Goal: Task Accomplishment & Management: Complete application form

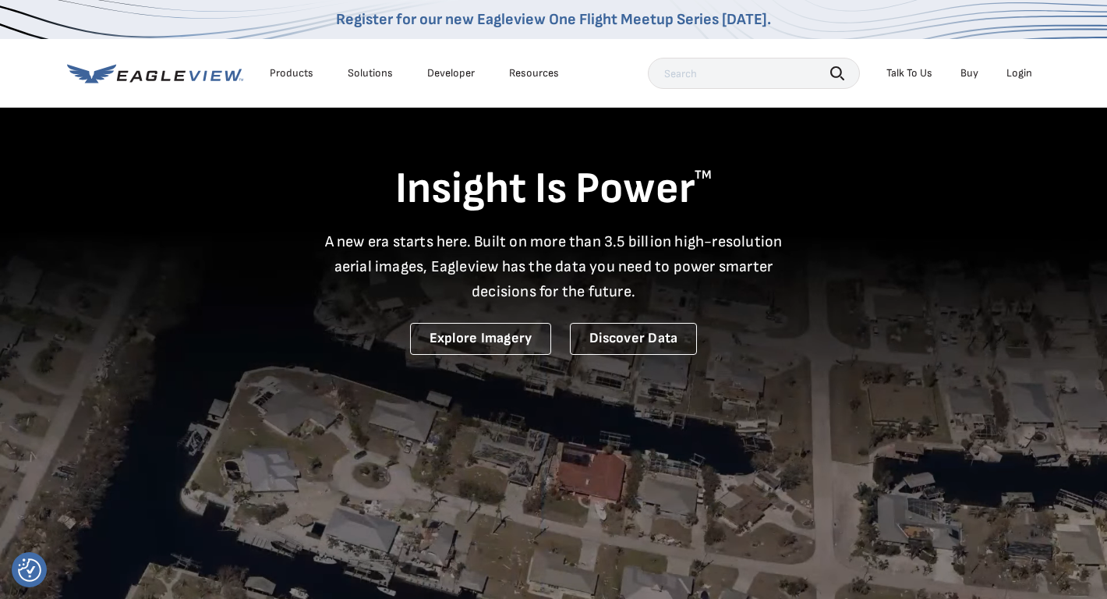
click at [1023, 71] on div "Login" at bounding box center [1019, 73] width 26 height 14
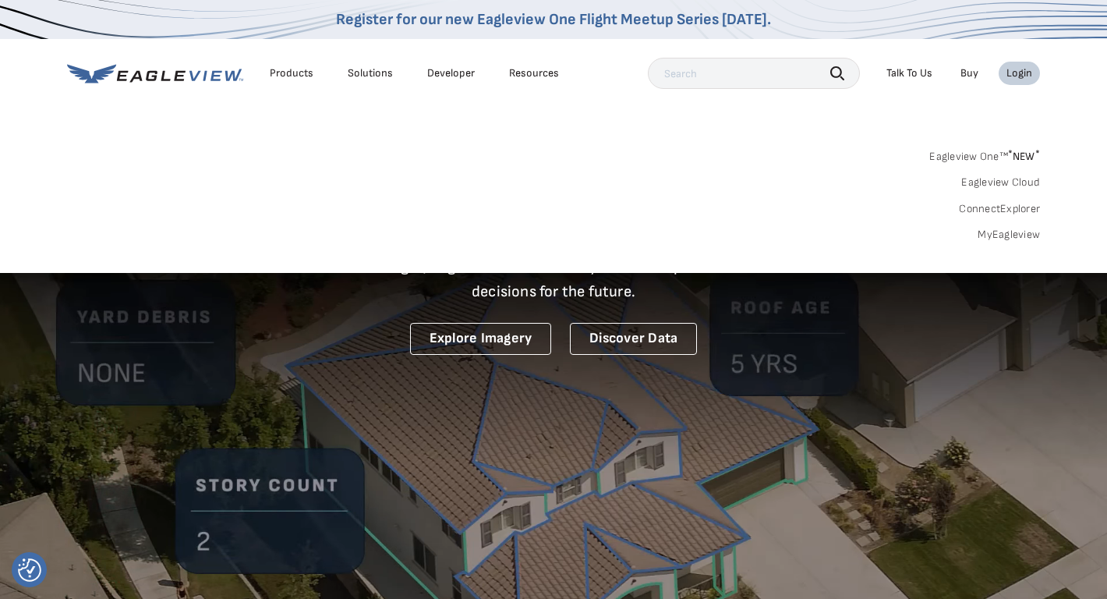
click at [658, 125] on nav "Register for our new Eagleview One Flight Meetup Series today. Products Solutio…" at bounding box center [553, 136] width 1107 height 273
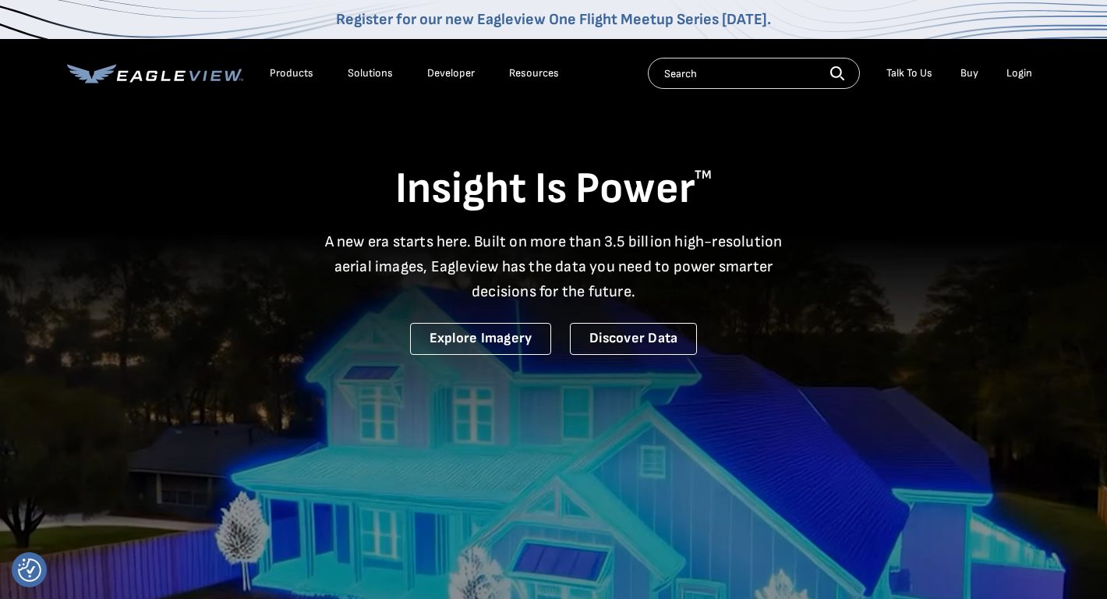
click at [1020, 71] on div "Login" at bounding box center [1019, 73] width 26 height 14
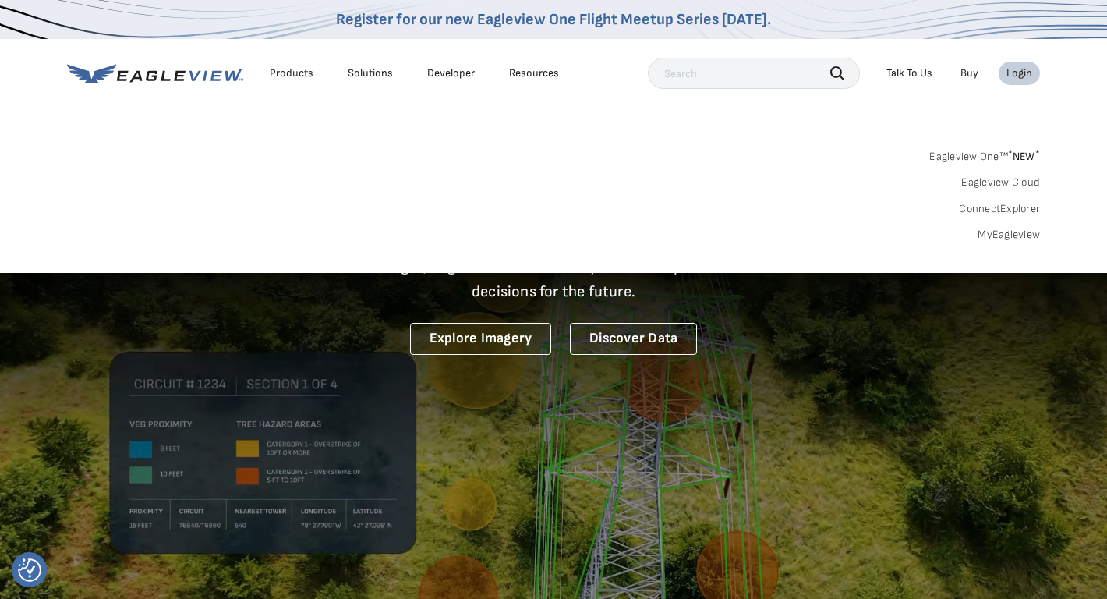
click at [1013, 230] on link "MyEagleview" at bounding box center [1008, 235] width 62 height 14
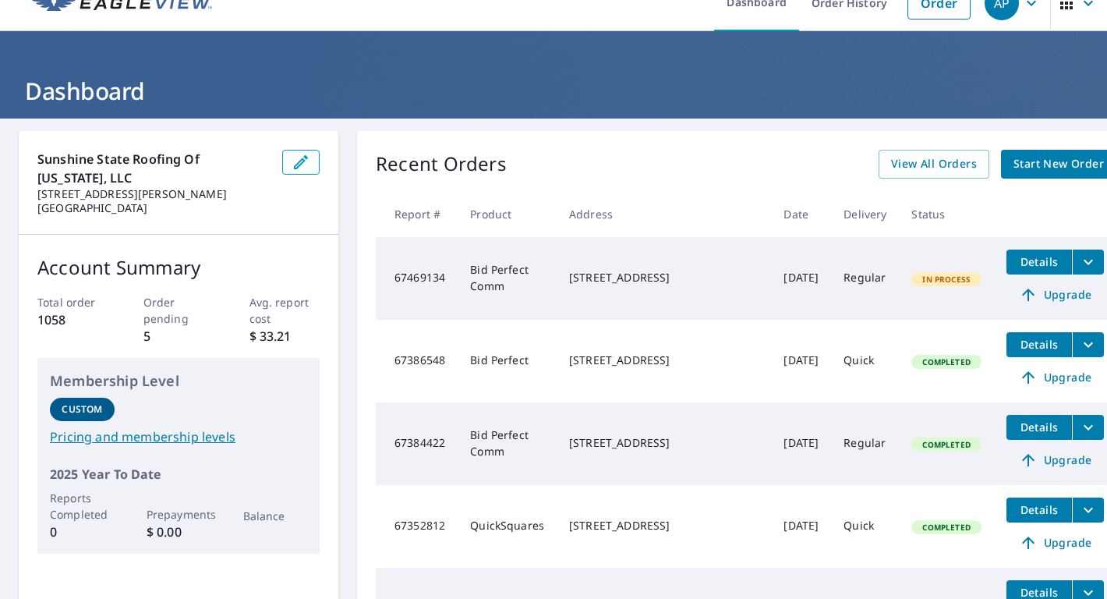
scroll to position [44, 0]
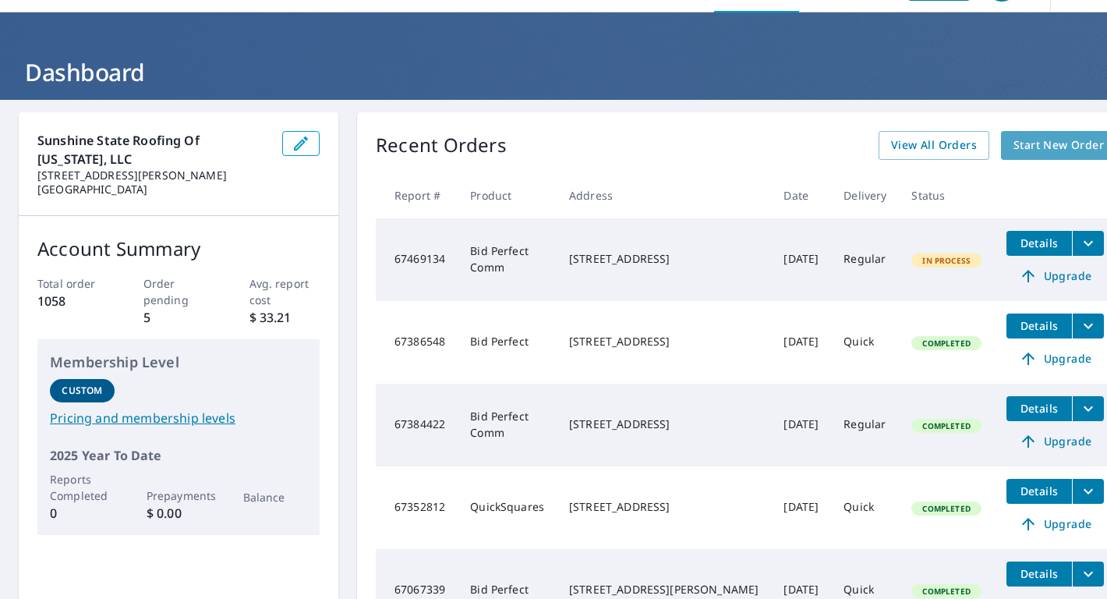
click at [1023, 143] on span "Start New Order" at bounding box center [1058, 145] width 90 height 19
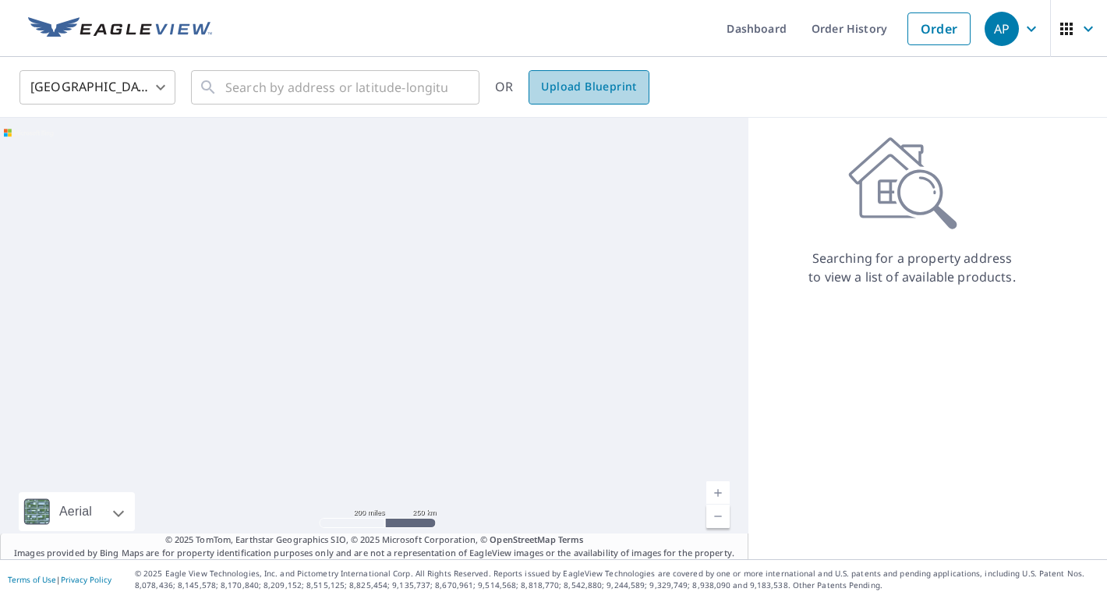
click at [580, 101] on link "Upload Blueprint" at bounding box center [588, 87] width 120 height 34
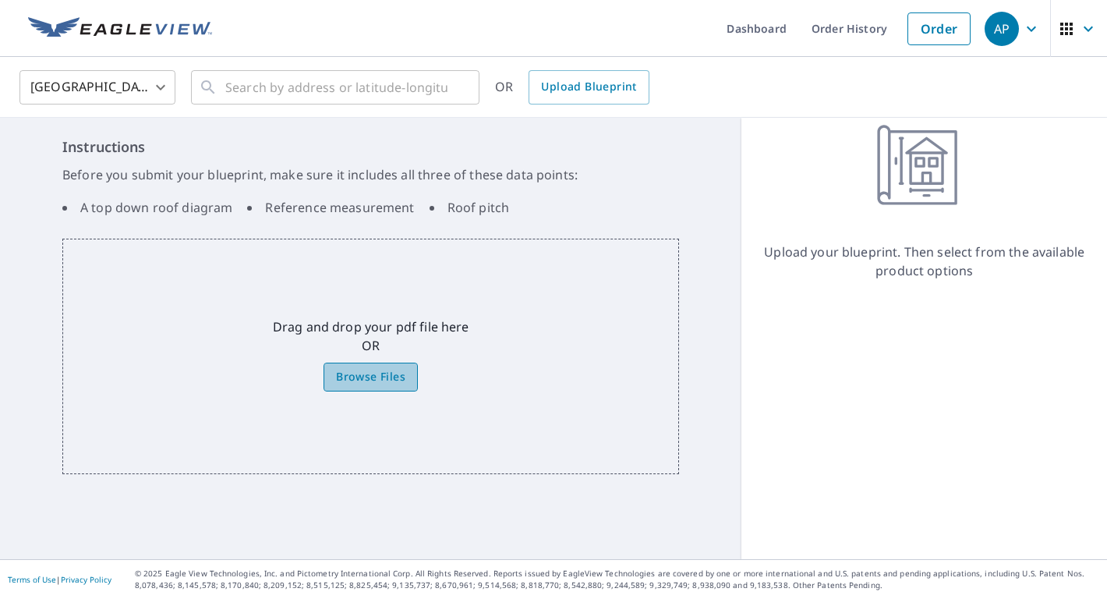
click at [410, 387] on label "Browse Files" at bounding box center [370, 376] width 94 height 29
click at [0, 0] on input "Browse Files" at bounding box center [0, 0] width 0 height 0
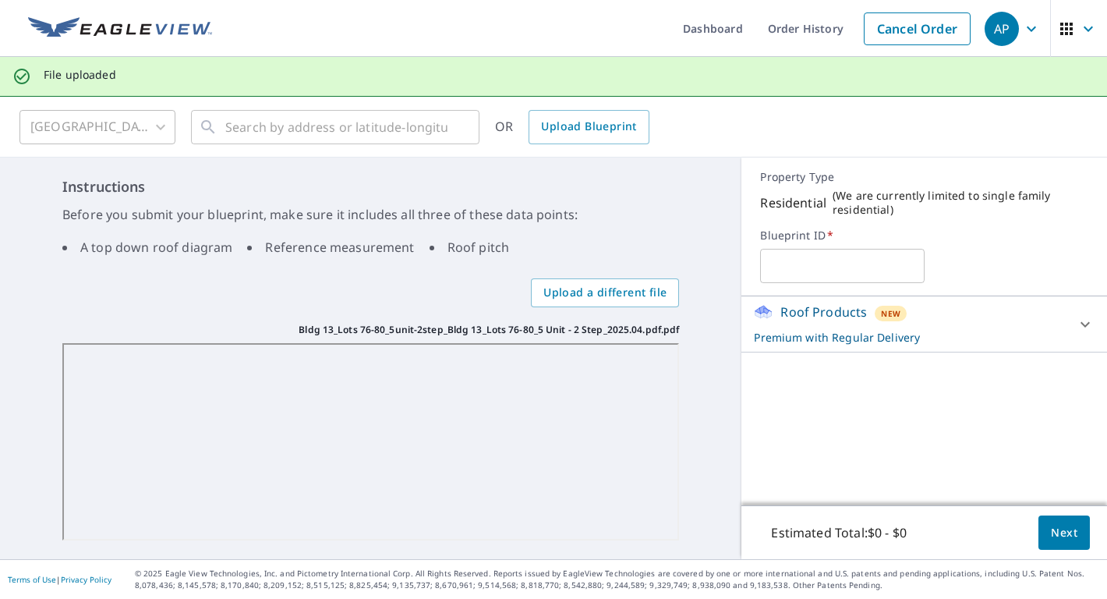
click at [846, 278] on input "text" at bounding box center [842, 266] width 164 height 44
type input "Hammock Reserve 13"
click at [1061, 525] on span "Next" at bounding box center [1064, 532] width 26 height 19
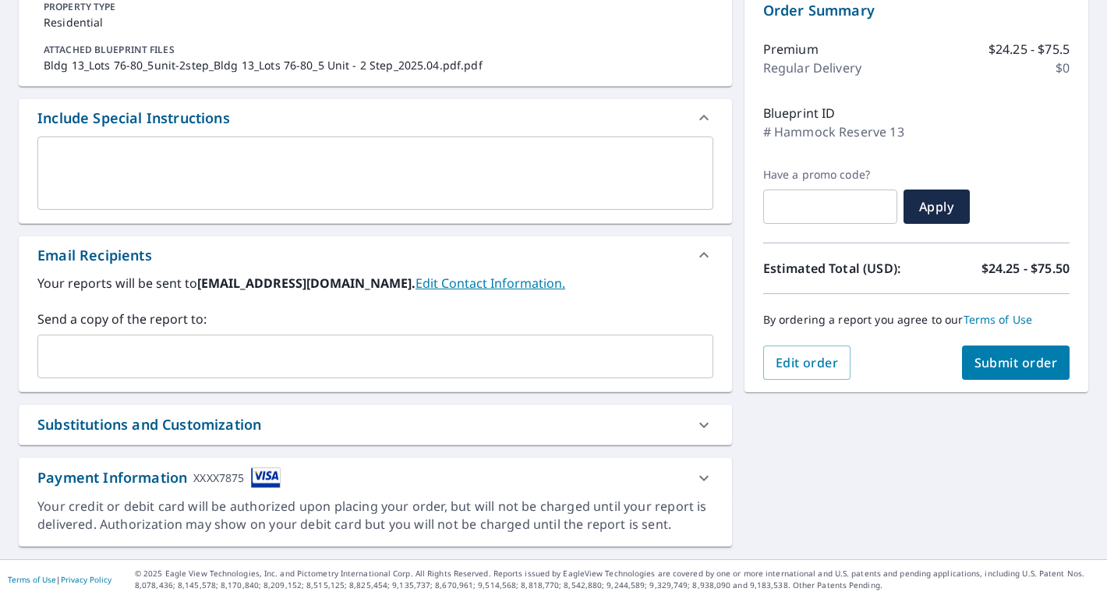
scroll to position [108, 0]
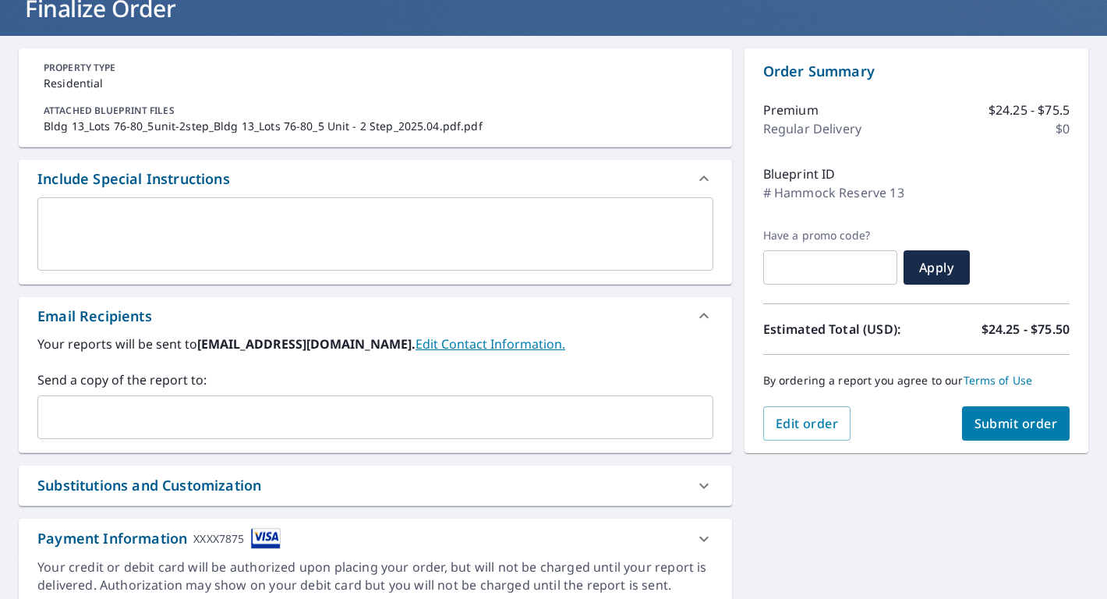
click at [1014, 429] on span "Submit order" at bounding box center [1015, 423] width 83 height 17
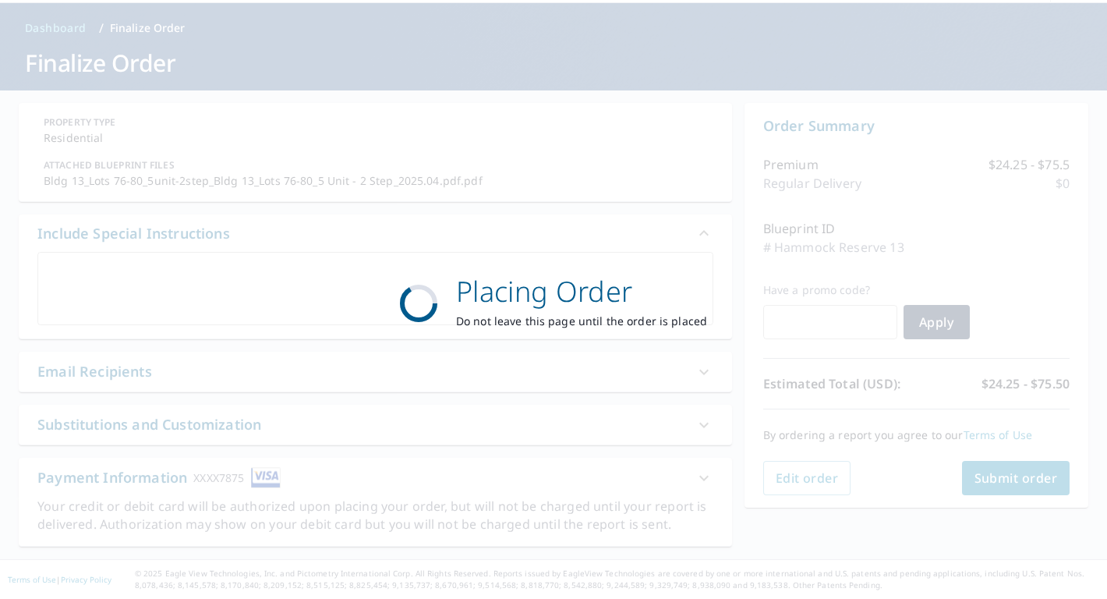
scroll to position [54, 0]
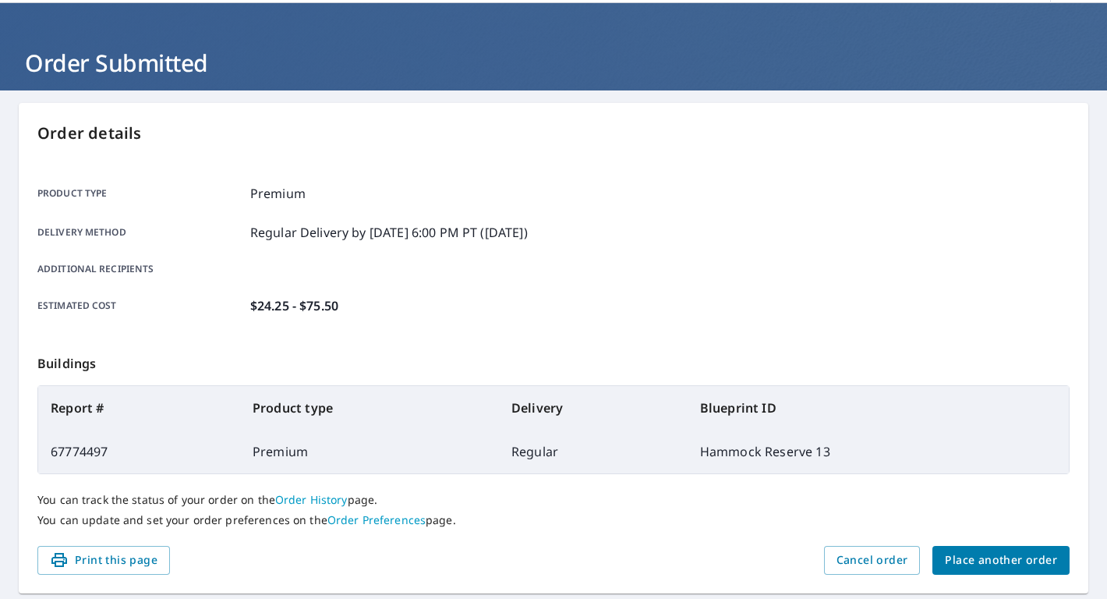
scroll to position [100, 0]
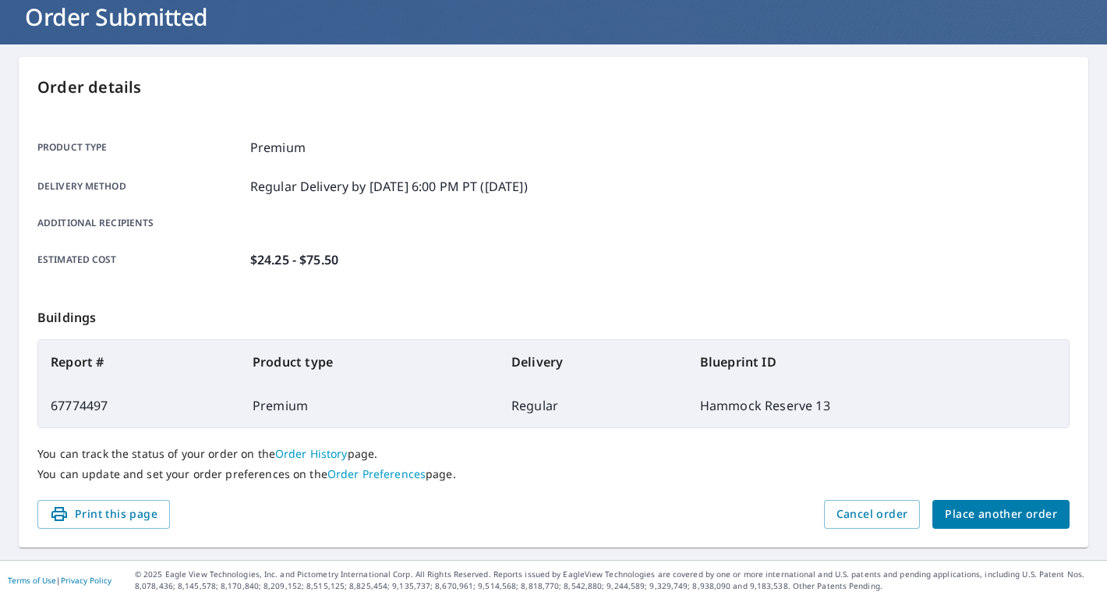
click at [996, 511] on span "Place another order" at bounding box center [1001, 513] width 112 height 19
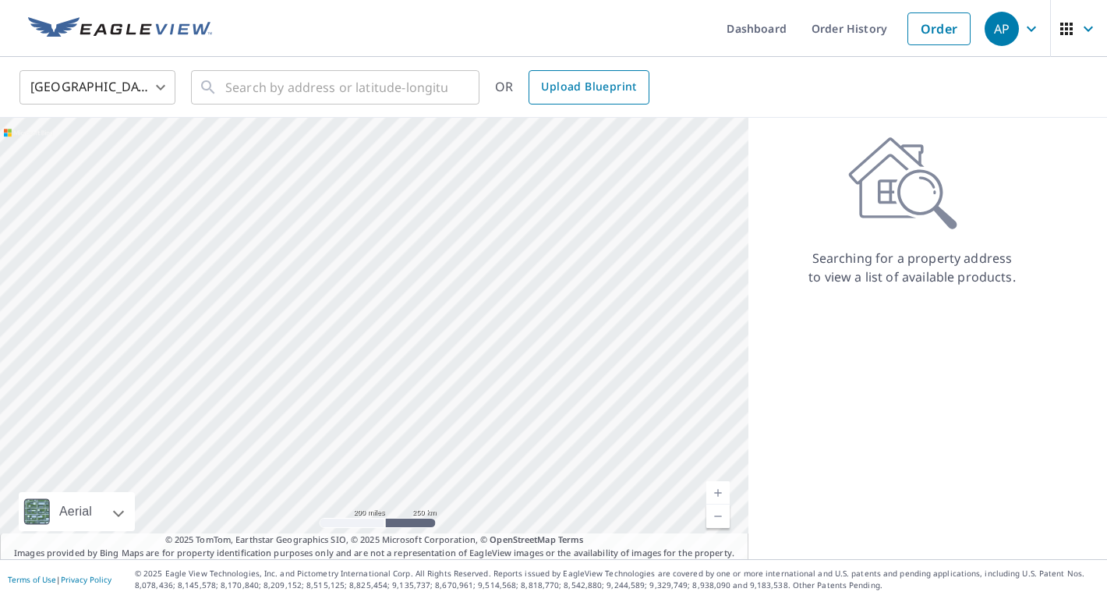
click at [605, 84] on span "Upload Blueprint" at bounding box center [588, 86] width 95 height 19
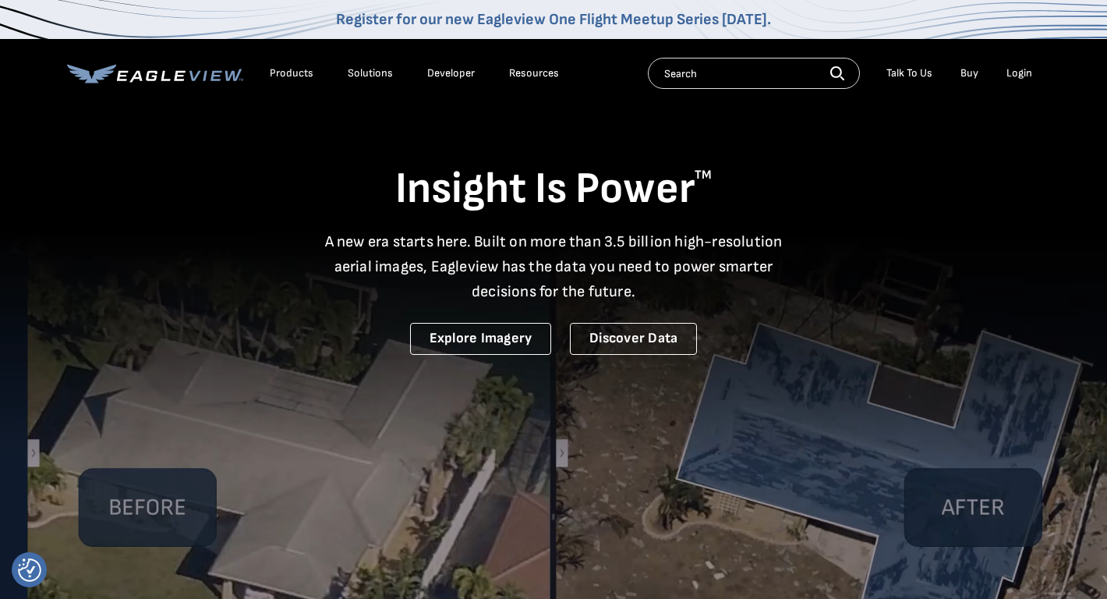
click at [1011, 72] on div "Login" at bounding box center [1019, 73] width 26 height 14
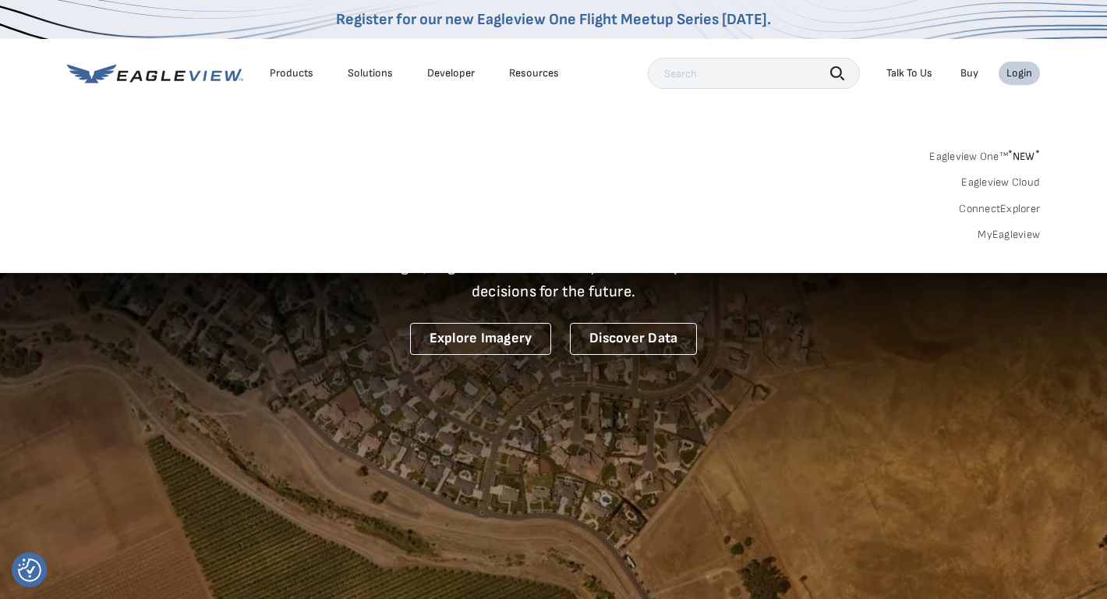
click at [1003, 230] on link "MyEagleview" at bounding box center [1008, 235] width 62 height 14
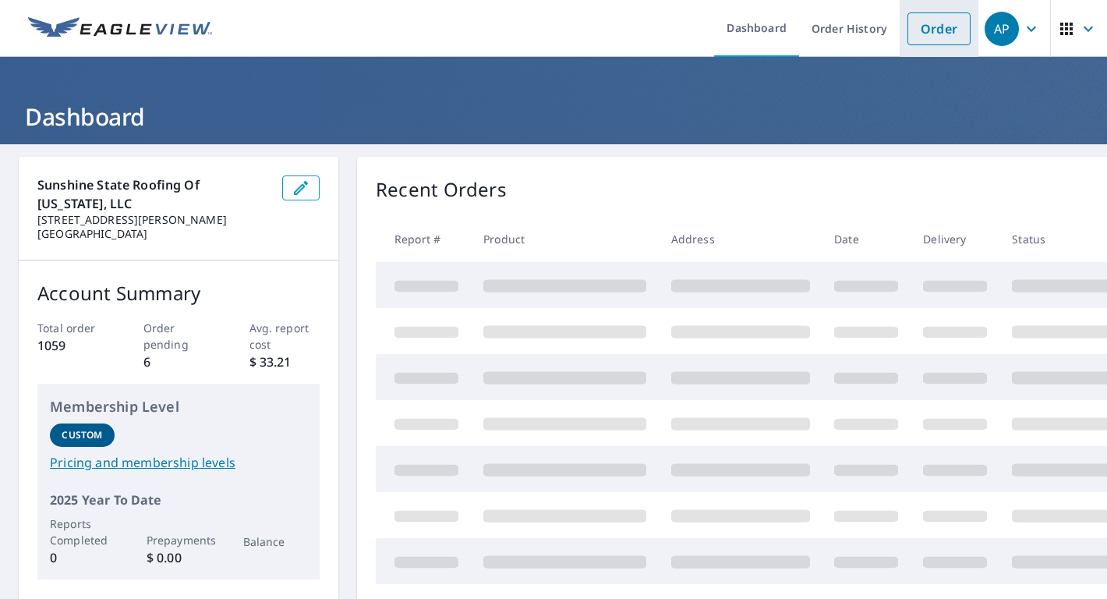
click at [959, 23] on link "Order" at bounding box center [938, 28] width 63 height 33
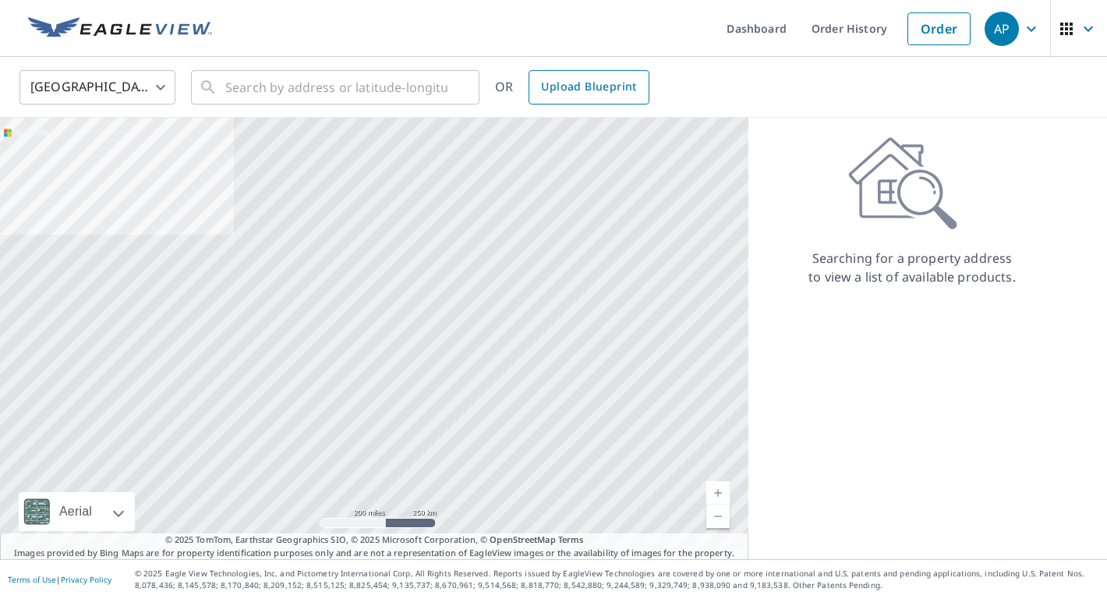
click at [595, 98] on link "Upload Blueprint" at bounding box center [588, 87] width 120 height 34
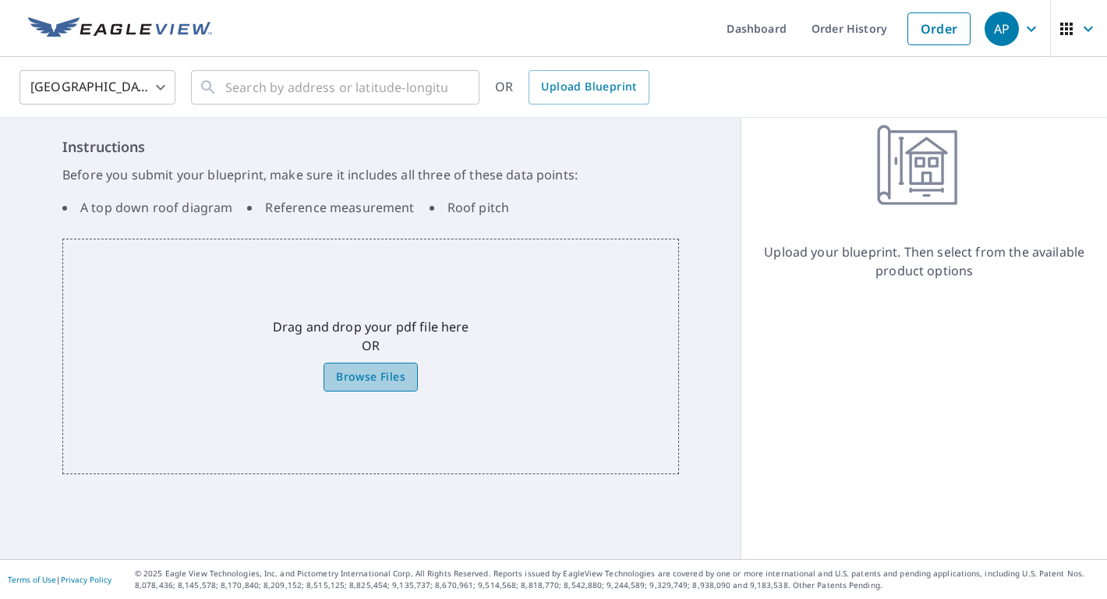
click at [385, 369] on span "Browse Files" at bounding box center [370, 376] width 69 height 19
click at [0, 0] on input "Browse Files" at bounding box center [0, 0] width 0 height 0
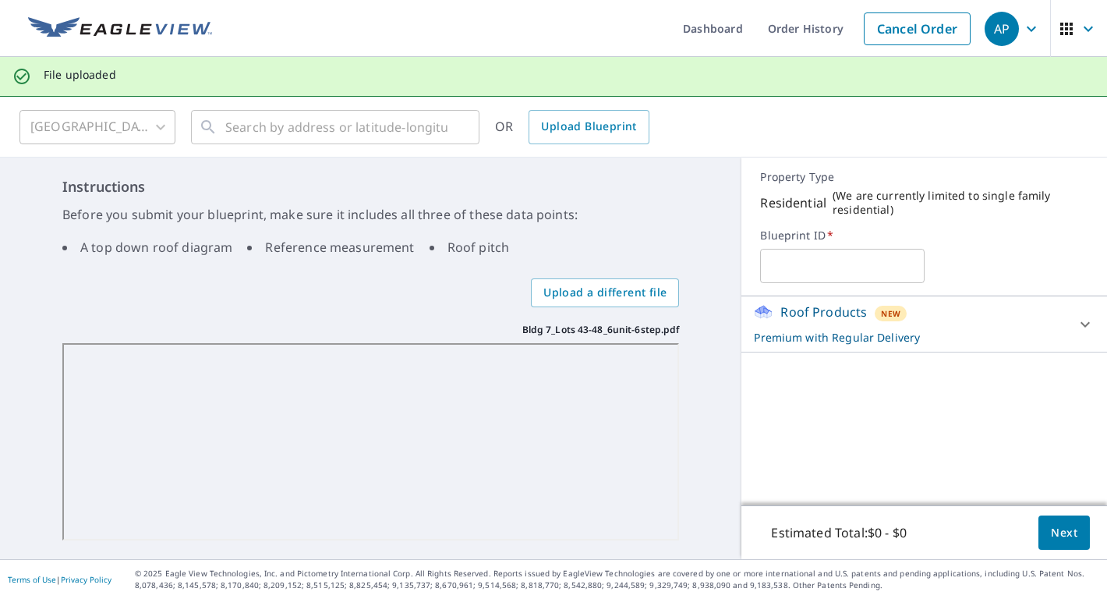
click at [806, 270] on input "text" at bounding box center [842, 266] width 164 height 44
type input "Hammock Reserve 7"
click at [1048, 535] on button "Next" at bounding box center [1063, 532] width 51 height 35
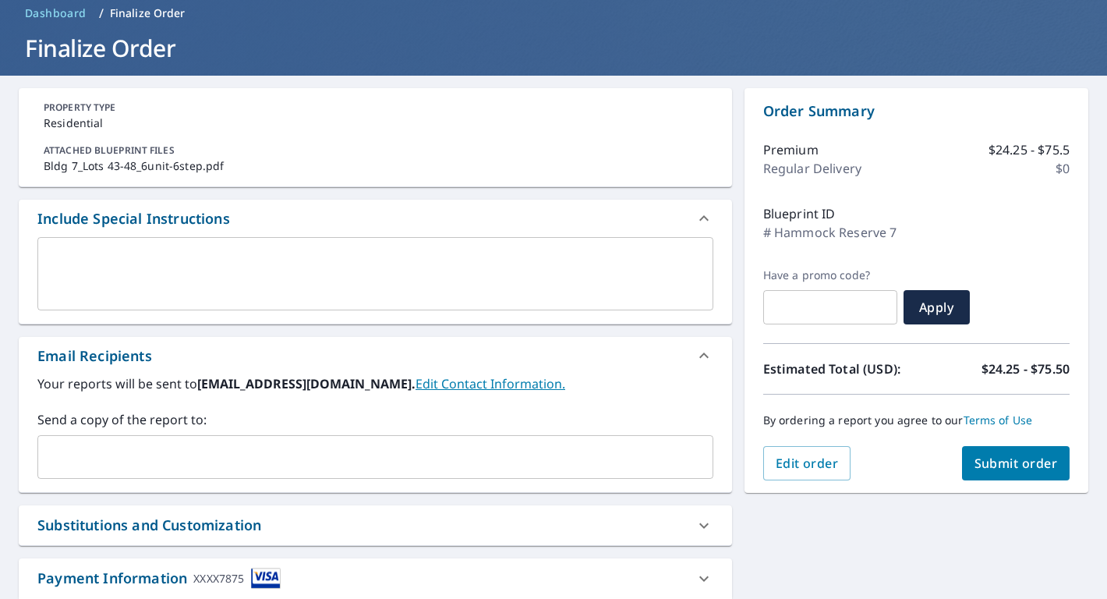
scroll to position [79, 0]
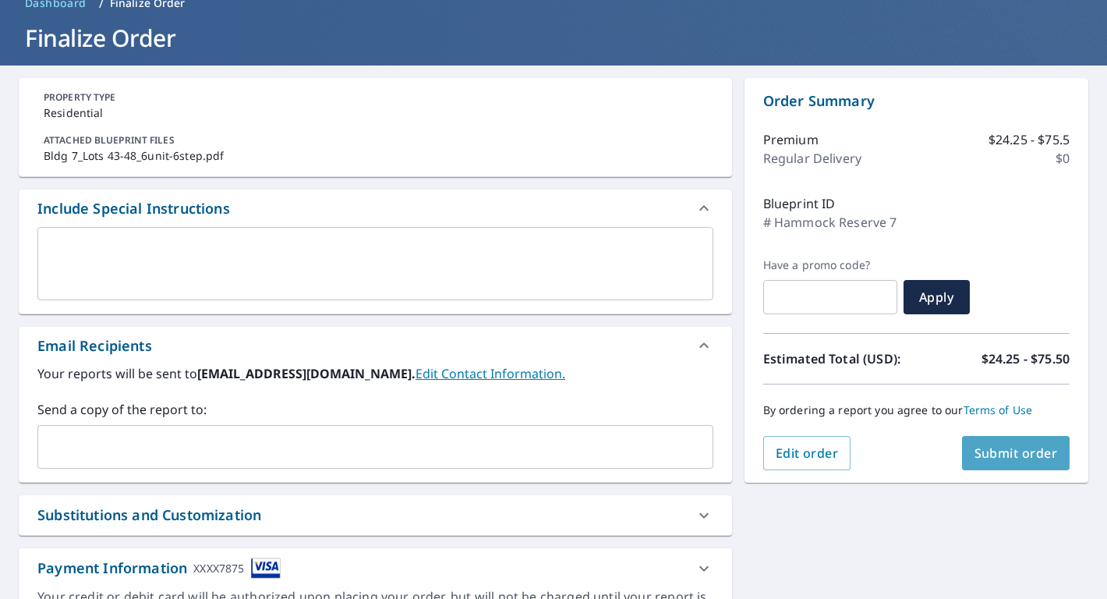
click at [1012, 459] on span "Submit order" at bounding box center [1015, 452] width 83 height 17
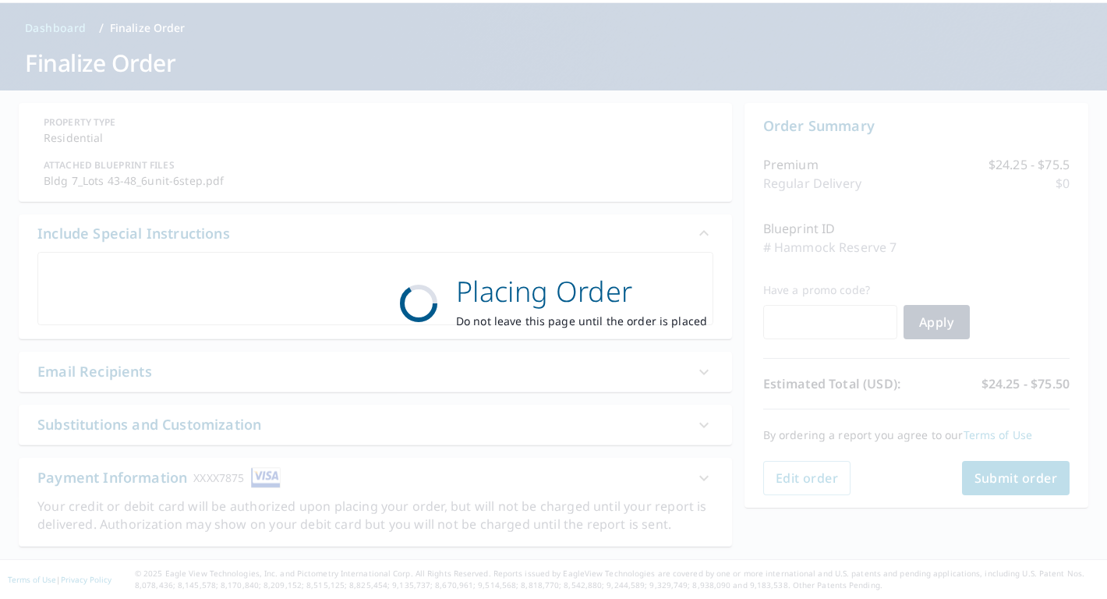
scroll to position [54, 0]
